Goal: Transaction & Acquisition: Purchase product/service

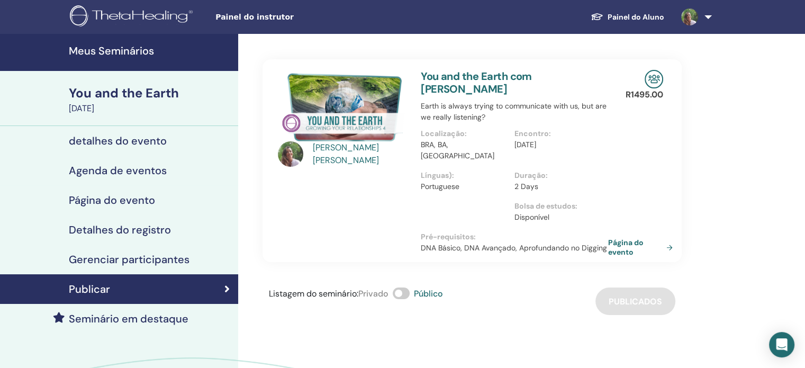
click at [147, 138] on h4 "detalhes do evento" at bounding box center [118, 140] width 98 height 13
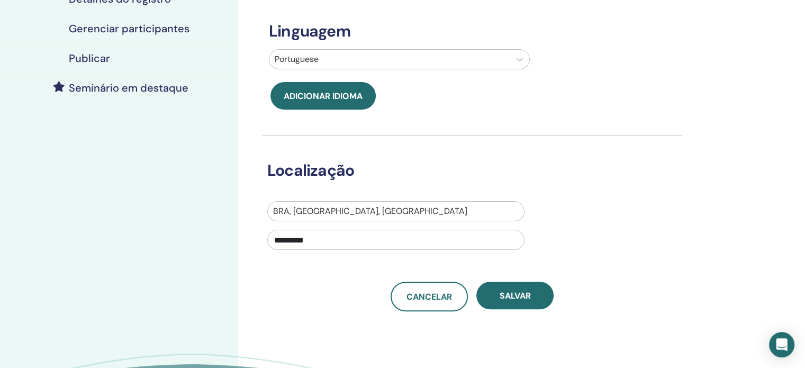
scroll to position [238, 0]
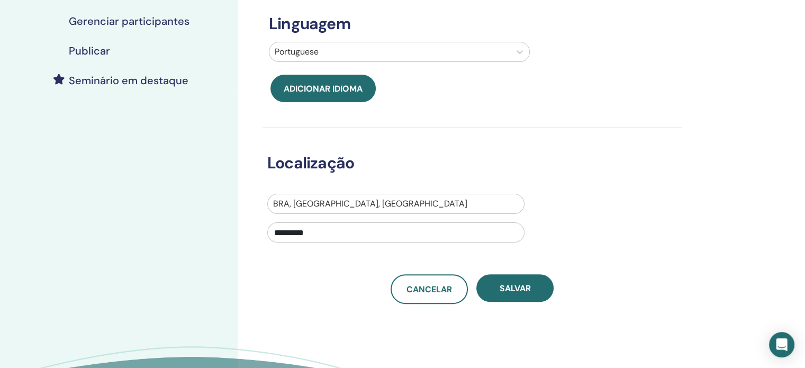
drag, startPoint x: 320, startPoint y: 232, endPoint x: 238, endPoint y: 237, distance: 82.2
click at [238, 237] on div "**********" at bounding box center [506, 124] width 537 height 656
type input "*"
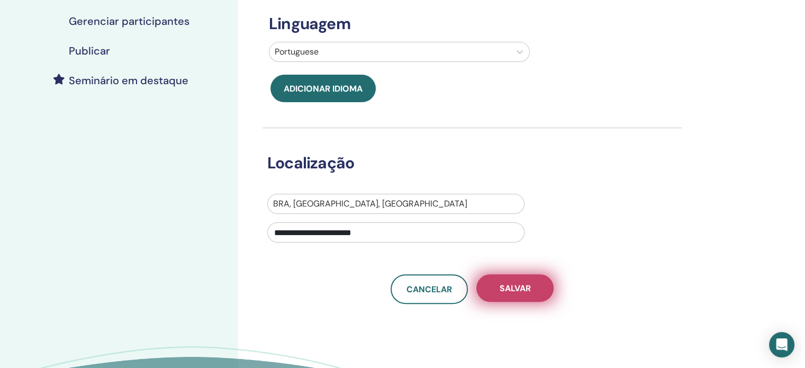
type input "**********"
click at [531, 291] on button "Salvar" at bounding box center [514, 288] width 77 height 28
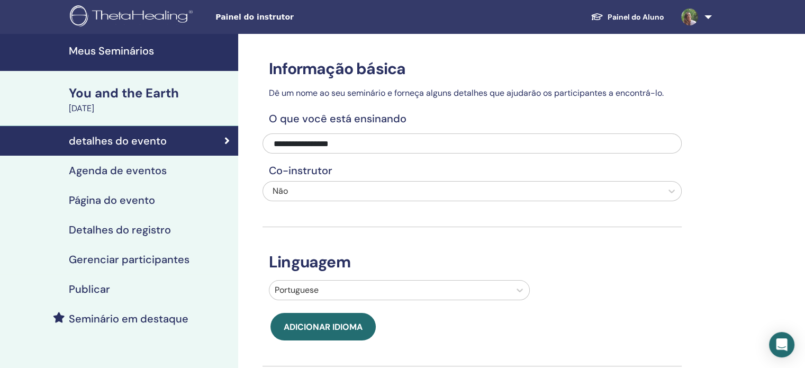
click at [99, 171] on h4 "Agenda de eventos" at bounding box center [118, 170] width 98 height 13
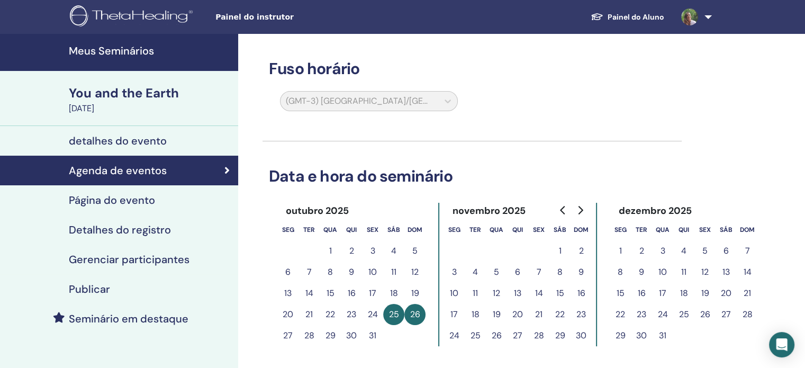
click at [130, 195] on h4 "Página do evento" at bounding box center [112, 200] width 86 height 13
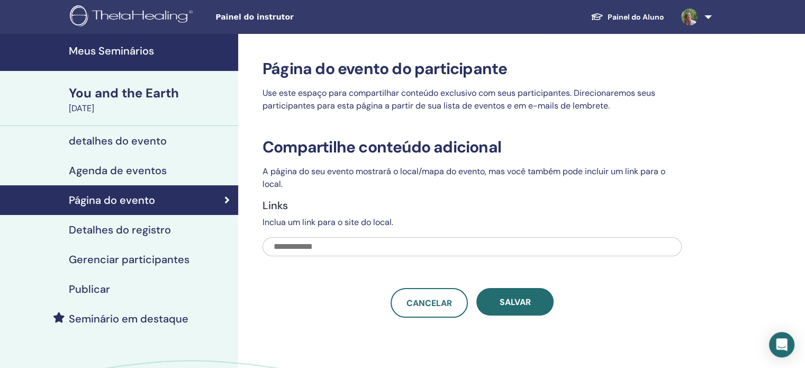
click at [353, 244] on input "text" at bounding box center [471, 246] width 419 height 19
click at [417, 243] on input "text" at bounding box center [471, 246] width 419 height 19
paste input "**********"
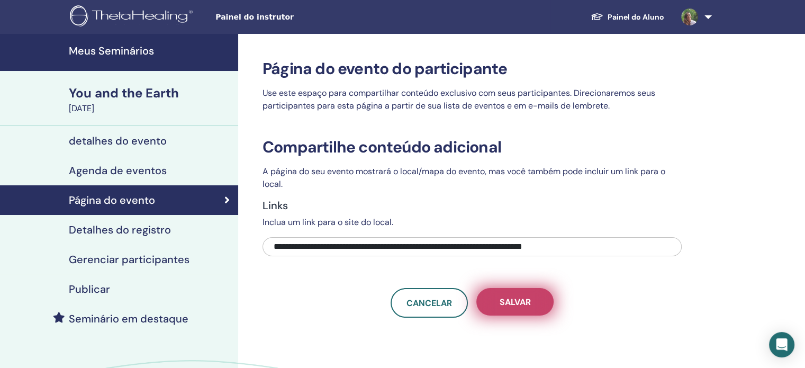
type input "**********"
click at [505, 302] on span "Salvar" at bounding box center [515, 301] width 31 height 11
click at [512, 303] on span "Salvar" at bounding box center [515, 301] width 31 height 11
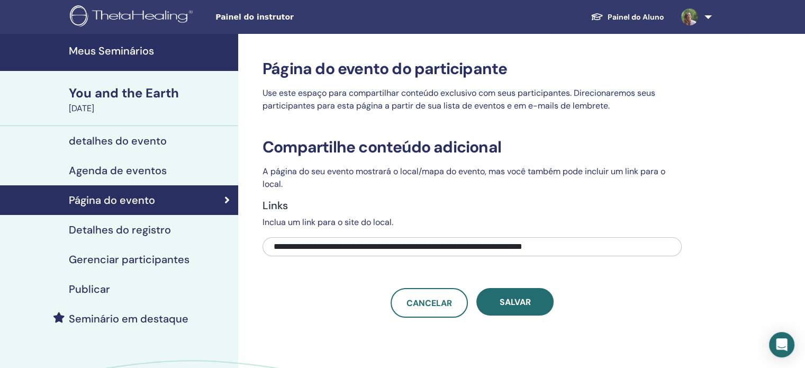
click at [147, 236] on h4 "Detalhes do registro" at bounding box center [120, 229] width 102 height 13
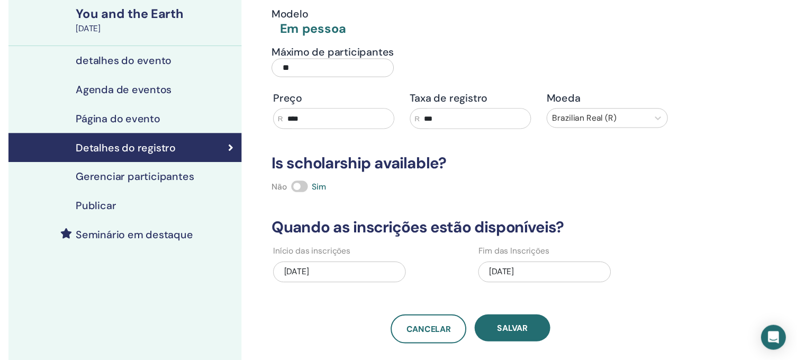
scroll to position [81, 0]
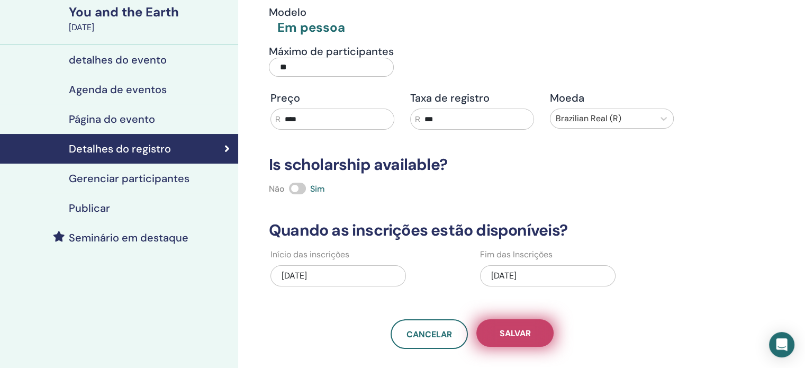
click at [520, 332] on span "Salvar" at bounding box center [515, 333] width 31 height 11
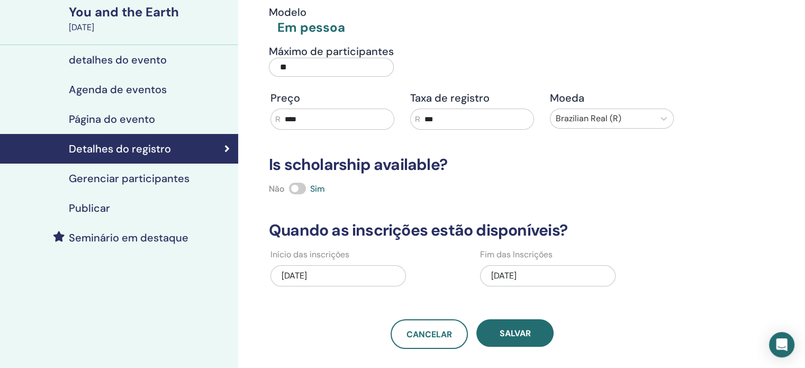
click at [157, 177] on h4 "Gerenciar participantes" at bounding box center [129, 178] width 121 height 13
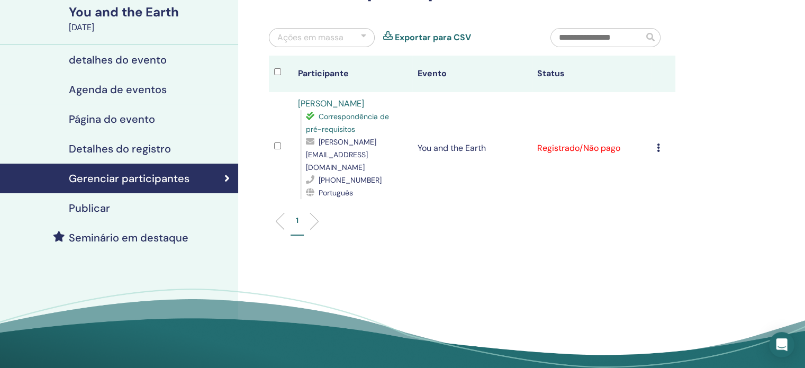
click at [99, 208] on h4 "Publicar" at bounding box center [89, 208] width 41 height 13
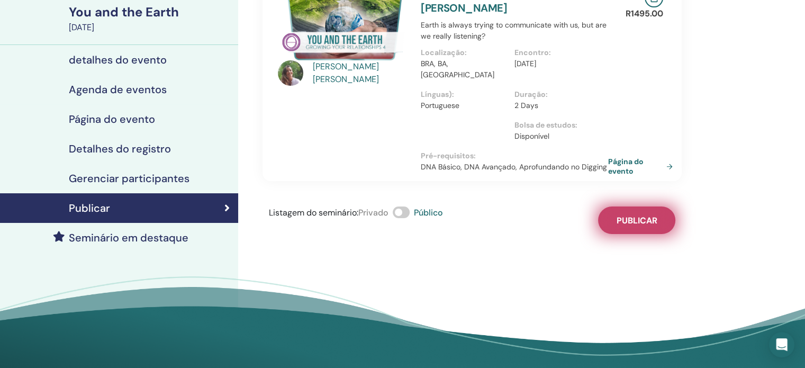
click at [654, 215] on span "Publicar" at bounding box center [636, 220] width 41 height 11
click at [155, 235] on h4 "Seminário em destaque" at bounding box center [129, 237] width 120 height 13
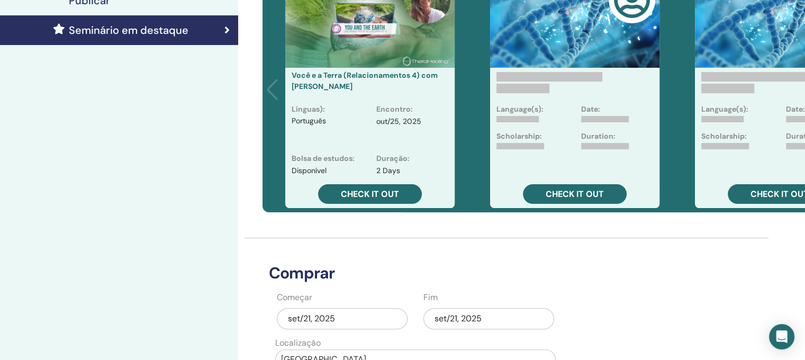
scroll to position [290, 0]
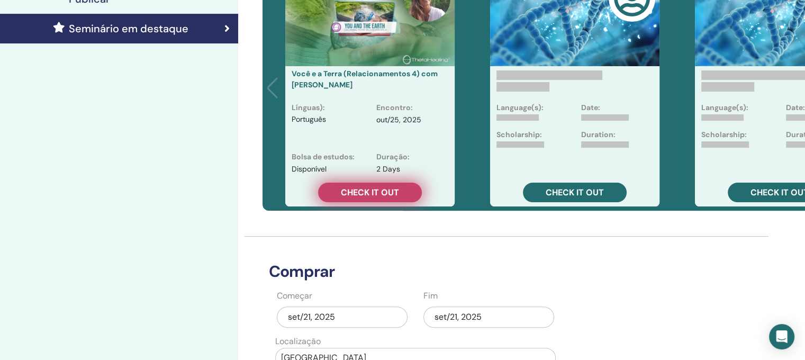
click at [356, 188] on span "Check it out" at bounding box center [370, 192] width 58 height 11
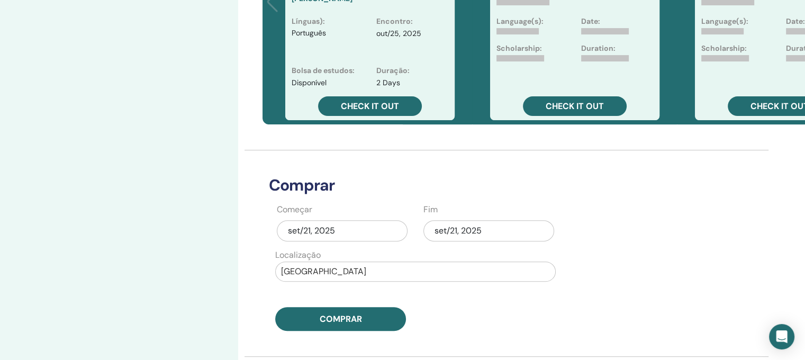
scroll to position [397, 0]
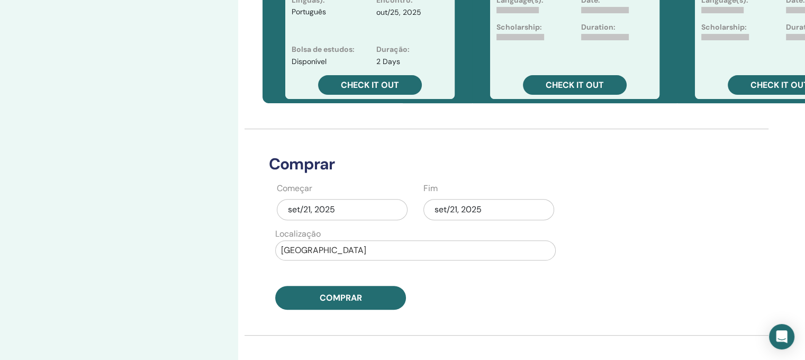
click at [489, 206] on div "set/21, 2025" at bounding box center [488, 209] width 131 height 21
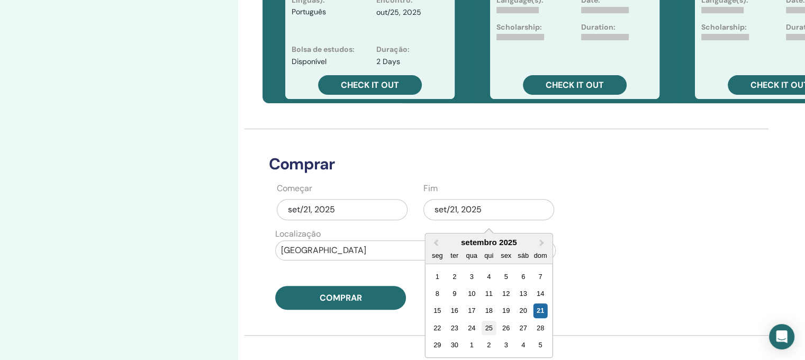
click at [491, 329] on div "25" at bounding box center [489, 328] width 14 height 14
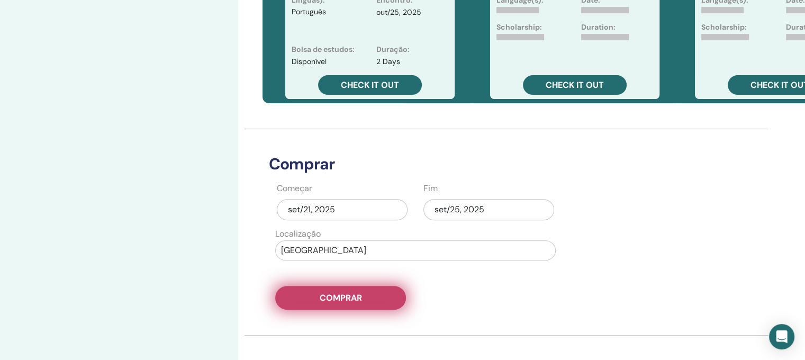
click at [326, 296] on span "Comprar" at bounding box center [341, 297] width 42 height 11
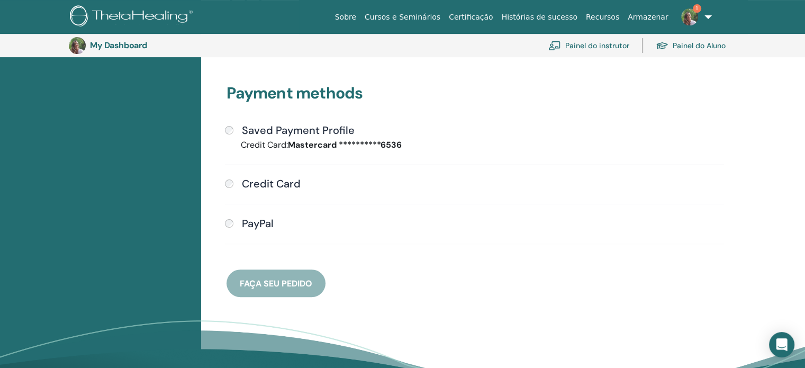
scroll to position [243, 0]
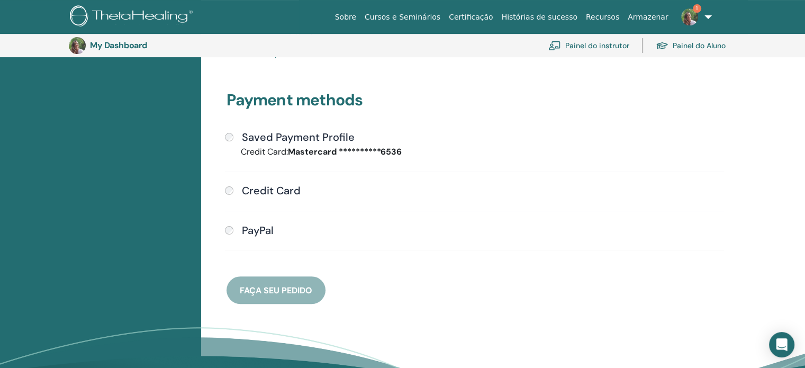
drag, startPoint x: 809, startPoint y: 126, endPoint x: 795, endPoint y: 213, distance: 87.8
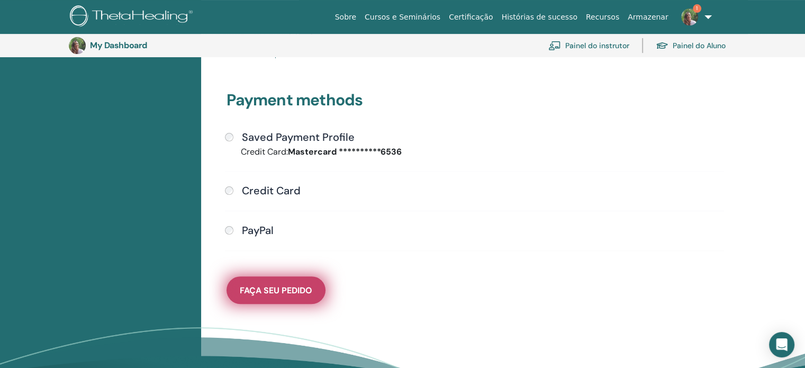
click at [281, 296] on button "Faça seu pedido" at bounding box center [275, 290] width 99 height 28
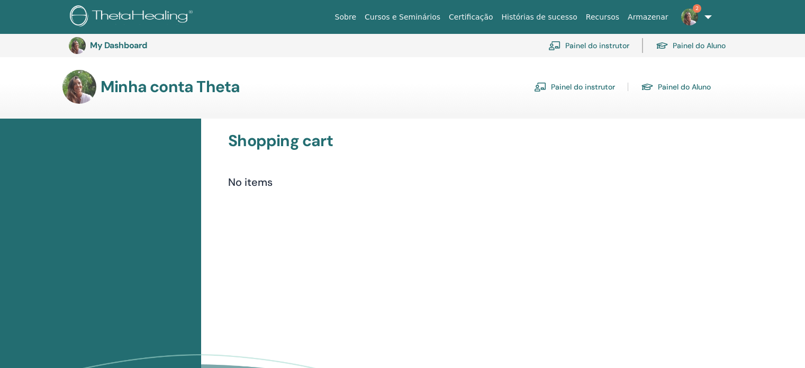
scroll to position [243, 0]
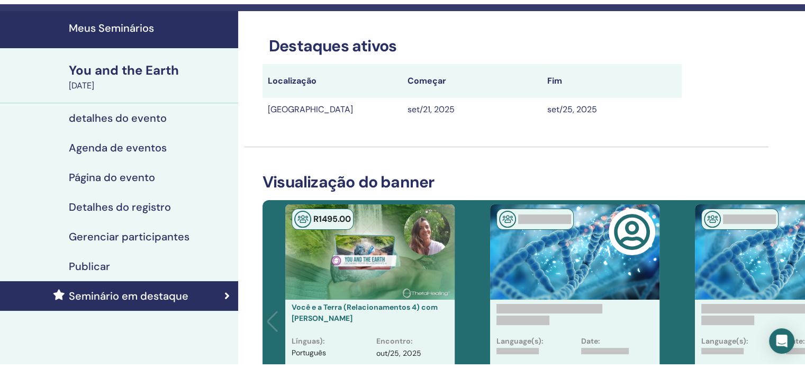
scroll to position [19, 0]
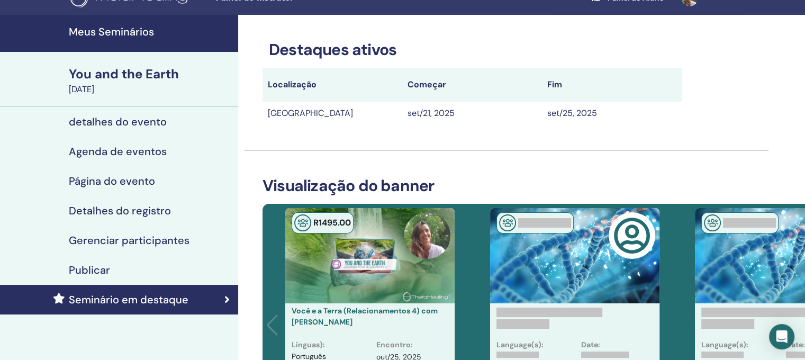
click at [97, 264] on h4 "Publicar" at bounding box center [89, 270] width 41 height 13
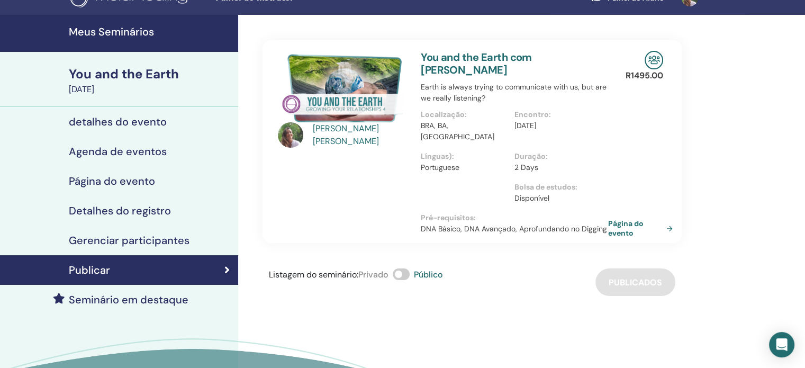
click at [104, 241] on h4 "Gerenciar participantes" at bounding box center [129, 240] width 121 height 13
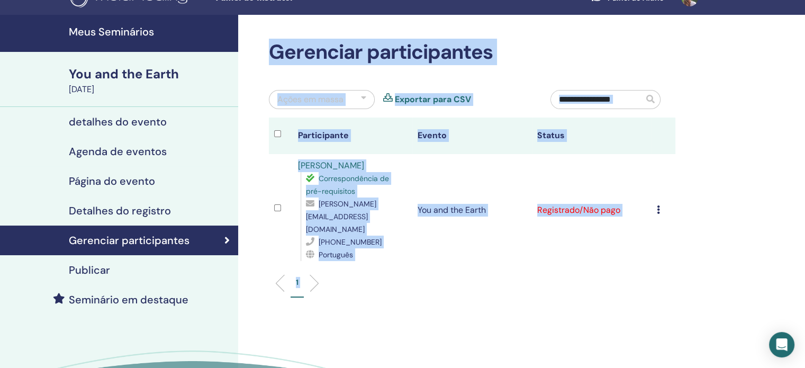
click at [517, 281] on div "1" at bounding box center [472, 287] width 422 height 42
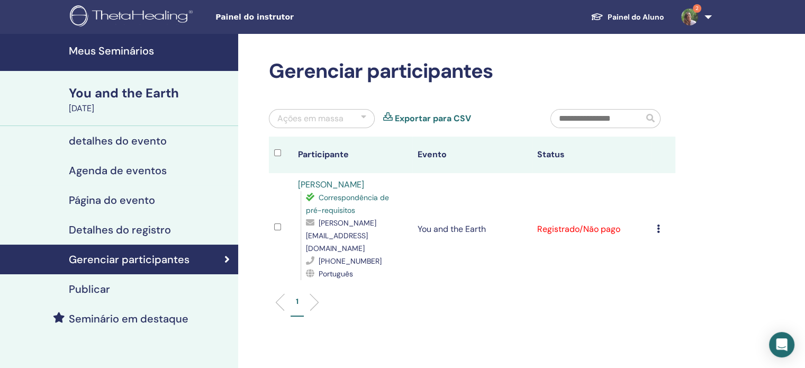
click at [694, 12] on img at bounding box center [689, 16] width 17 height 17
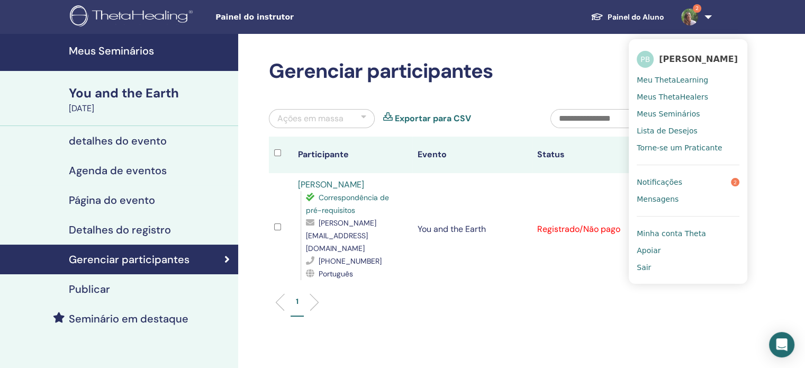
click at [655, 179] on span "Notificações" at bounding box center [660, 182] width 46 height 10
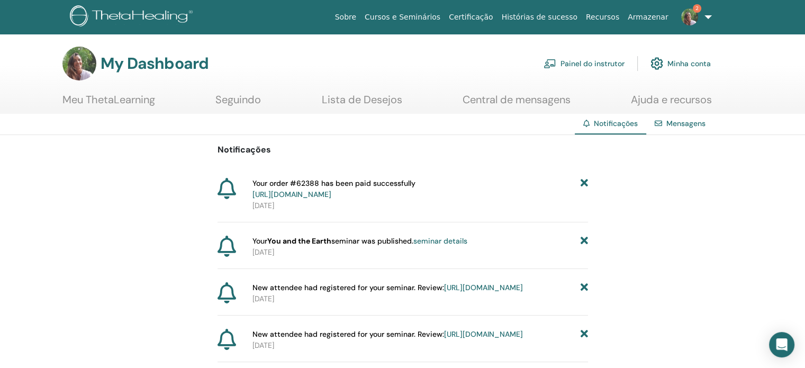
click at [331, 195] on link "[URL][DOMAIN_NAME]" at bounding box center [291, 194] width 79 height 10
click at [451, 240] on link "seminar details" at bounding box center [440, 241] width 54 height 10
click at [494, 292] on link "[URL][DOMAIN_NAME]" at bounding box center [483, 288] width 79 height 10
click at [461, 339] on link "[URL][DOMAIN_NAME]" at bounding box center [483, 334] width 79 height 10
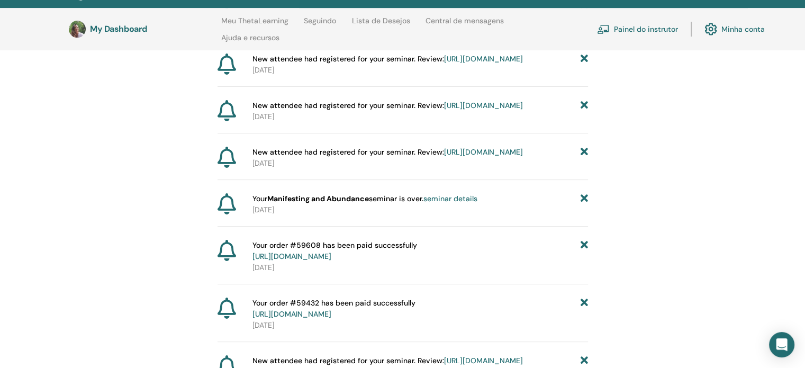
scroll to position [328, 0]
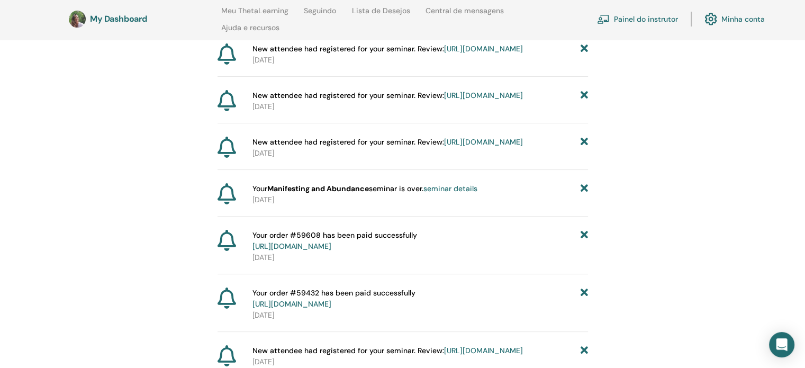
click at [444, 100] on link "[URL][DOMAIN_NAME]" at bounding box center [483, 95] width 79 height 10
